Goal: Obtain resource: Download file/media

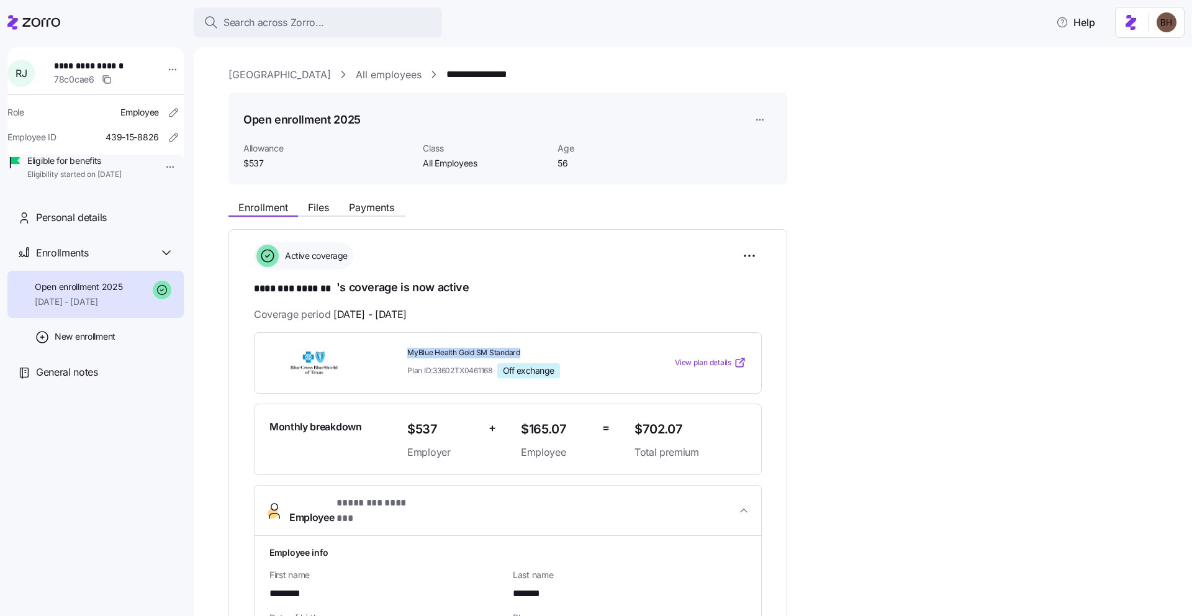
drag, startPoint x: 407, startPoint y: 353, endPoint x: 520, endPoint y: 351, distance: 113.0
click at [520, 351] on span "MyBlue Health Gold SM Standard" at bounding box center [515, 353] width 217 height 11
copy span "MyBlue Health Gold SM Standard"
drag, startPoint x: 435, startPoint y: 370, endPoint x: 496, endPoint y: 372, distance: 60.9
click at [496, 372] on div "Plan ID: 33602TX0461168 Off exchange" at bounding box center [515, 370] width 217 height 15
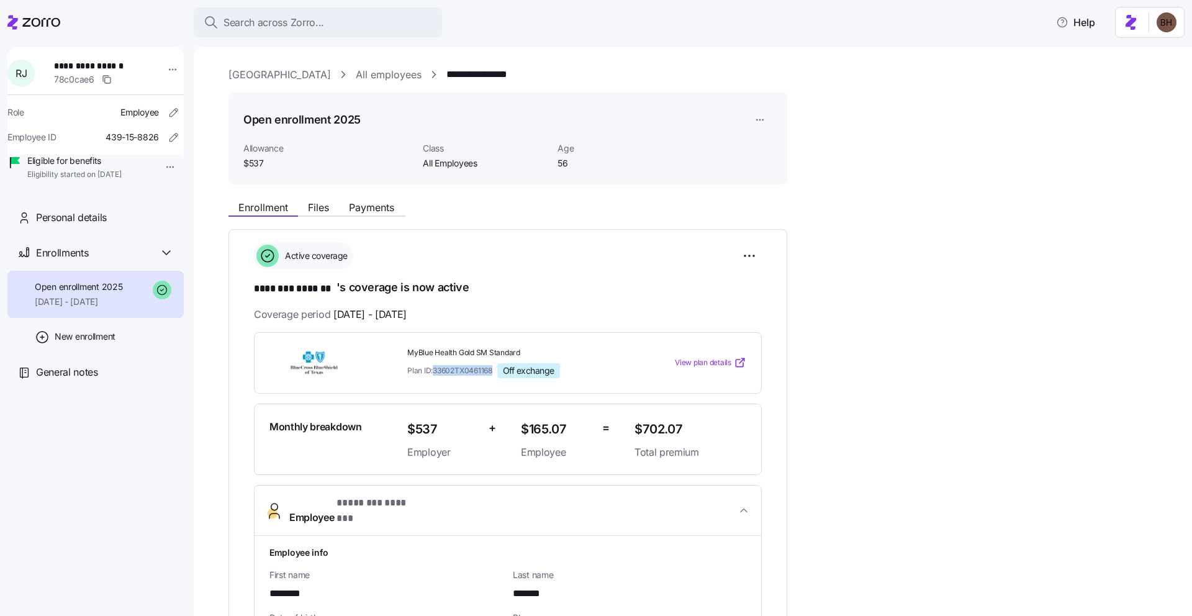
copy span "33602TX0461168"
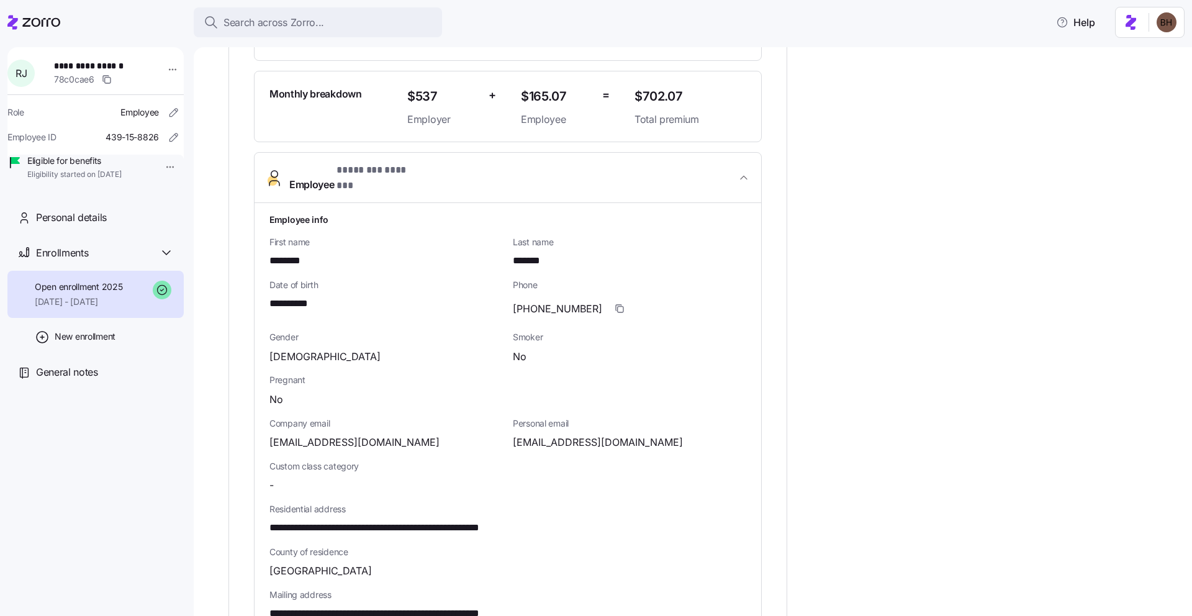
scroll to position [50, 0]
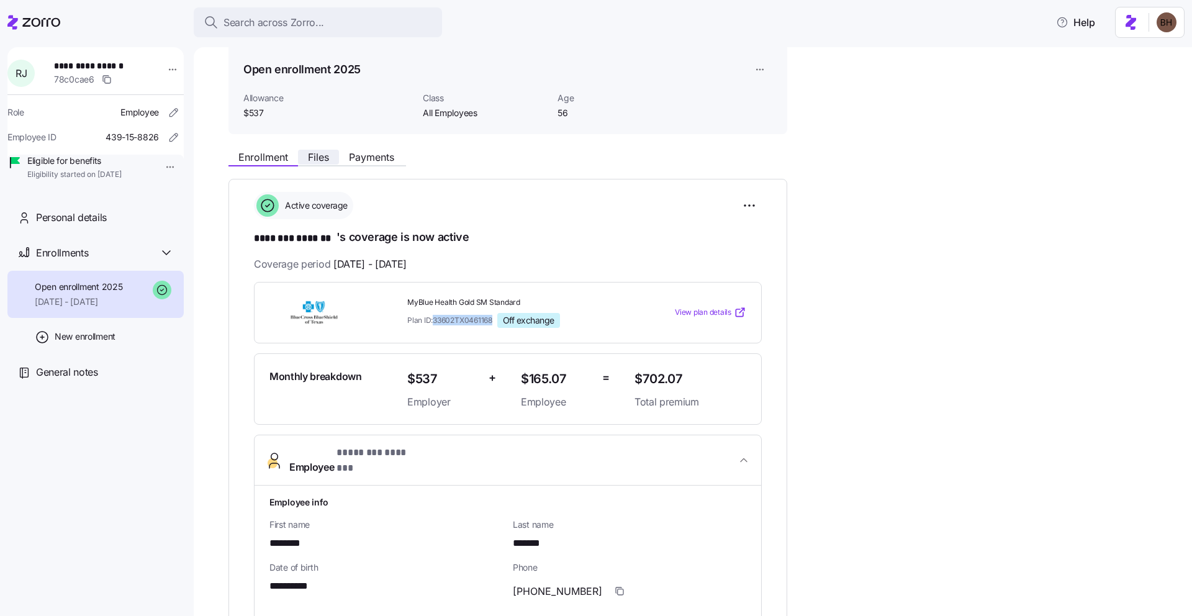
click at [320, 155] on span "Files" at bounding box center [318, 157] width 21 height 10
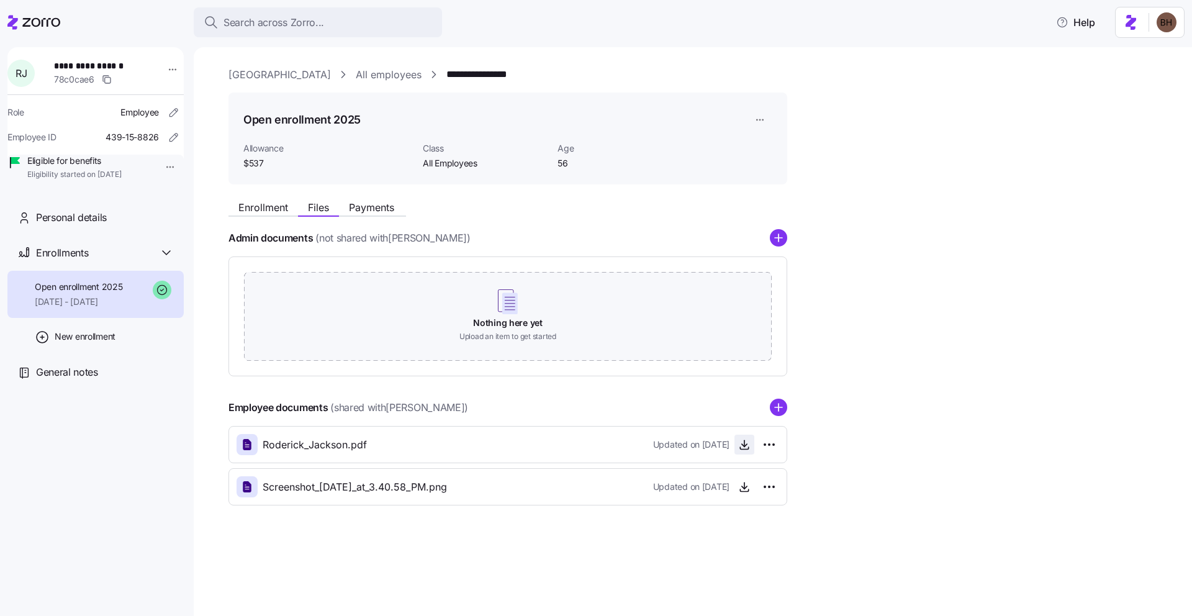
click at [741, 444] on icon "button" at bounding box center [744, 444] width 12 height 12
click at [741, 492] on icon "button" at bounding box center [744, 486] width 12 height 12
click at [269, 210] on span "Enrollment" at bounding box center [263, 207] width 50 height 10
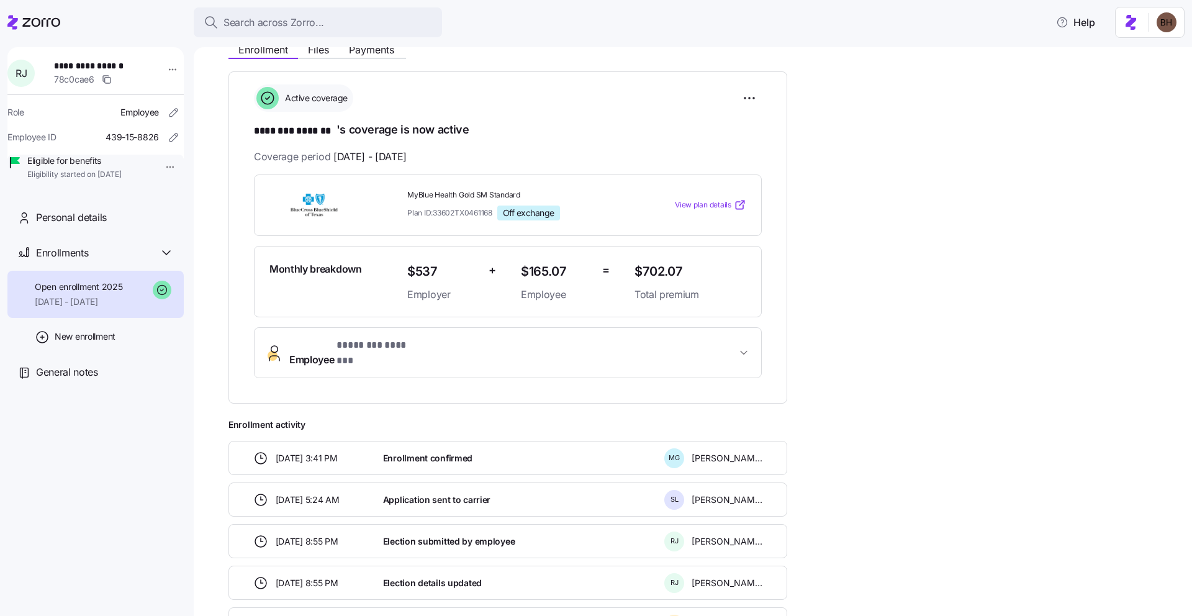
scroll to position [156, 0]
drag, startPoint x: 276, startPoint y: 490, endPoint x: 355, endPoint y: 493, distance: 79.5
click at [340, 495] on span "[DATE] 5:24 AM" at bounding box center [308, 501] width 64 height 12
click at [373, 490] on div "[DATE] 5:24 AM" at bounding box center [313, 501] width 130 height 25
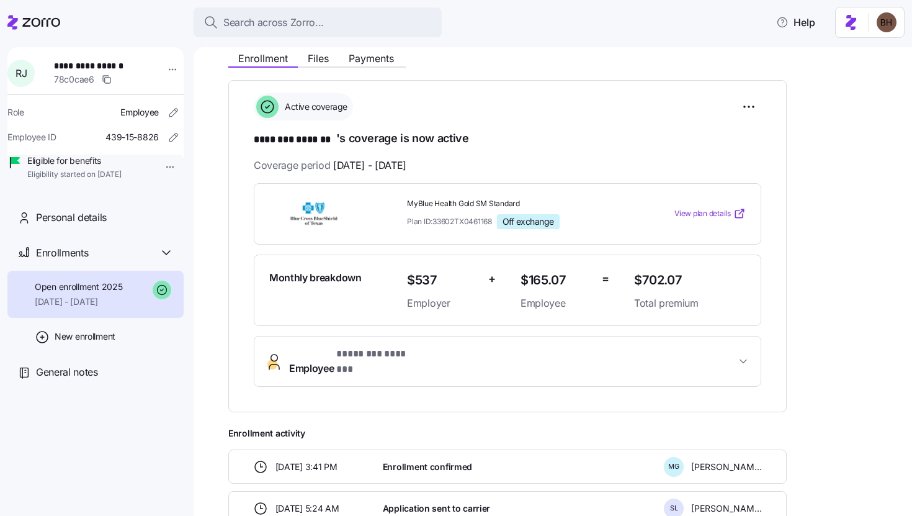
scroll to position [0, 0]
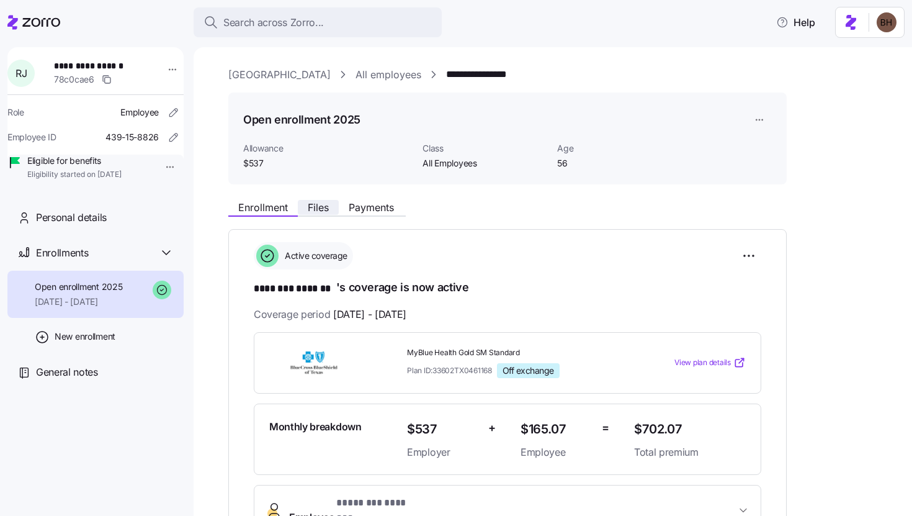
click at [330, 208] on button "Files" at bounding box center [318, 207] width 41 height 15
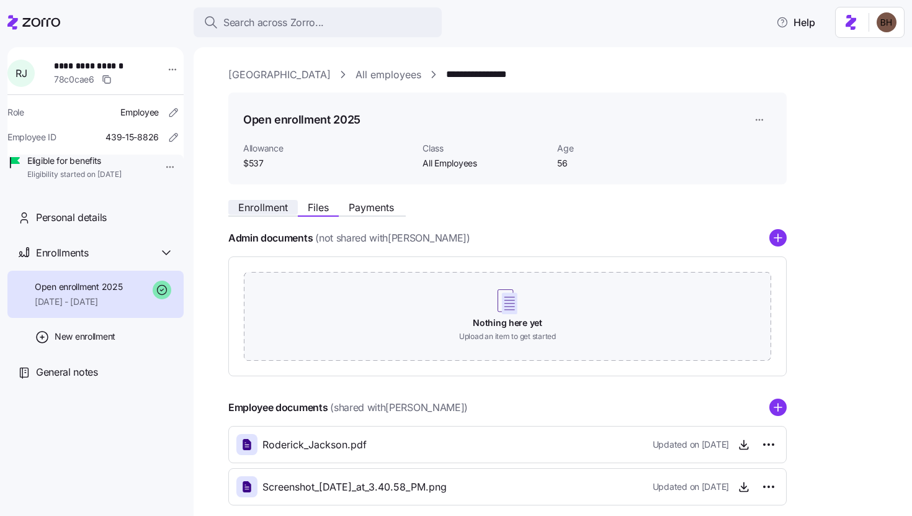
click at [279, 208] on span "Enrollment" at bounding box center [263, 207] width 50 height 10
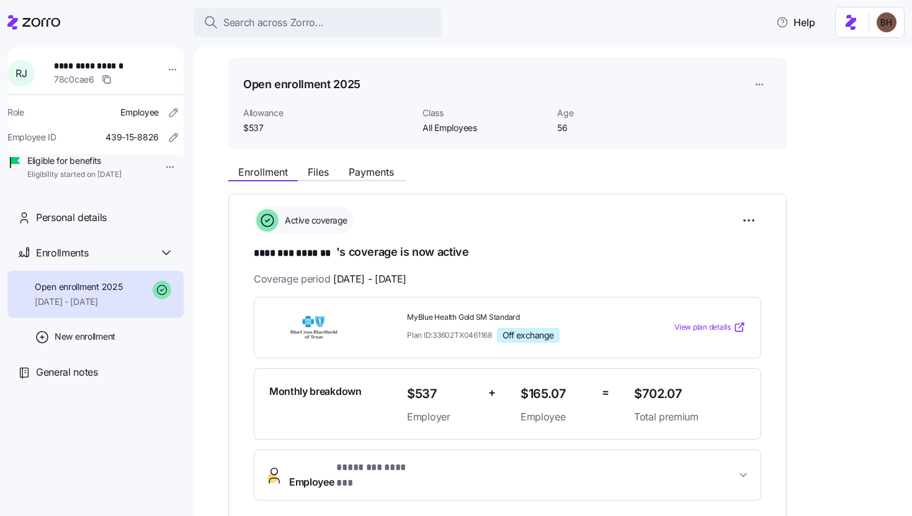
scroll to position [36, 0]
